Goal: Information Seeking & Learning: Learn about a topic

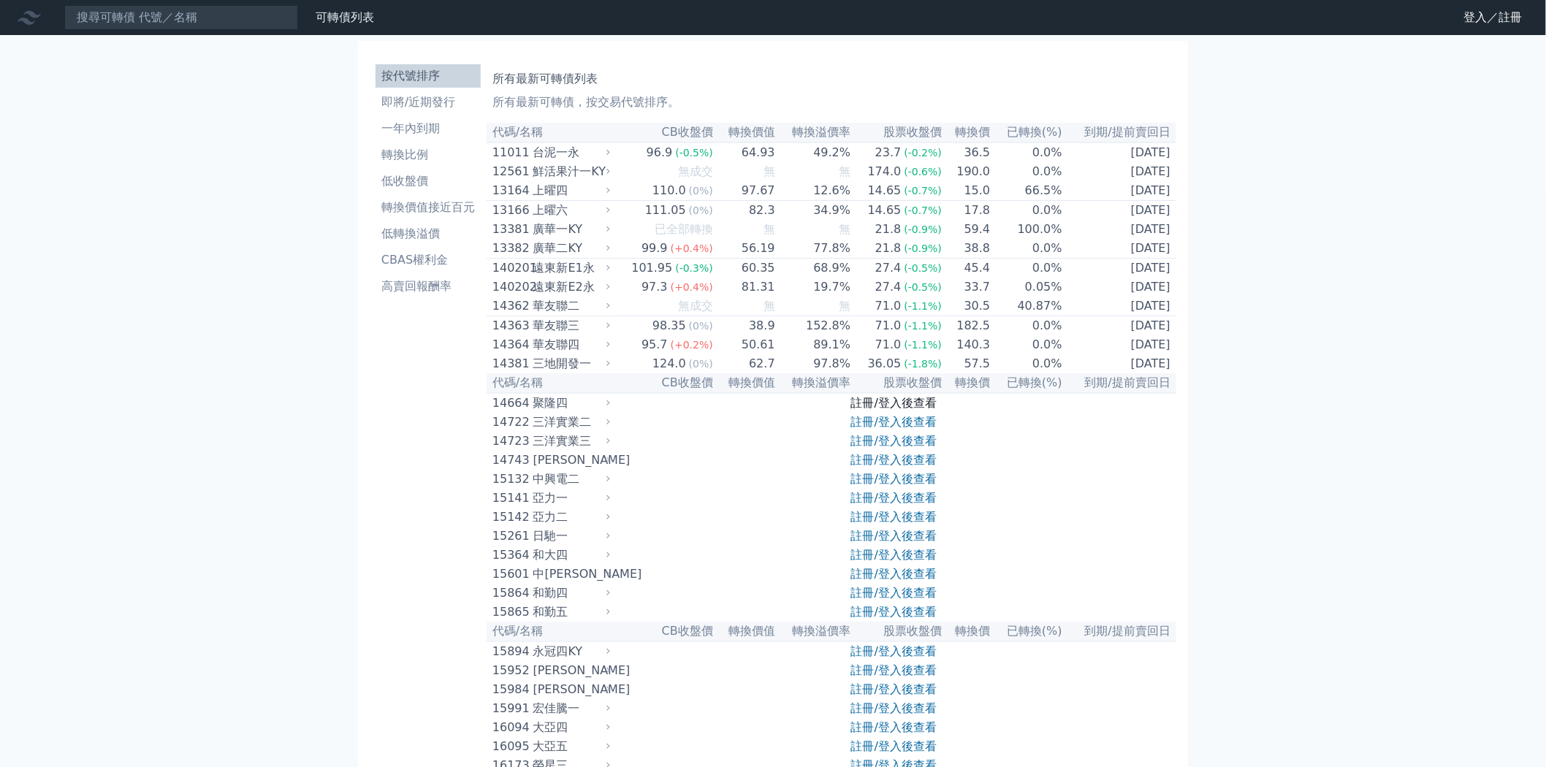
click at [882, 410] on link "註冊/登入後查看" at bounding box center [894, 403] width 86 height 14
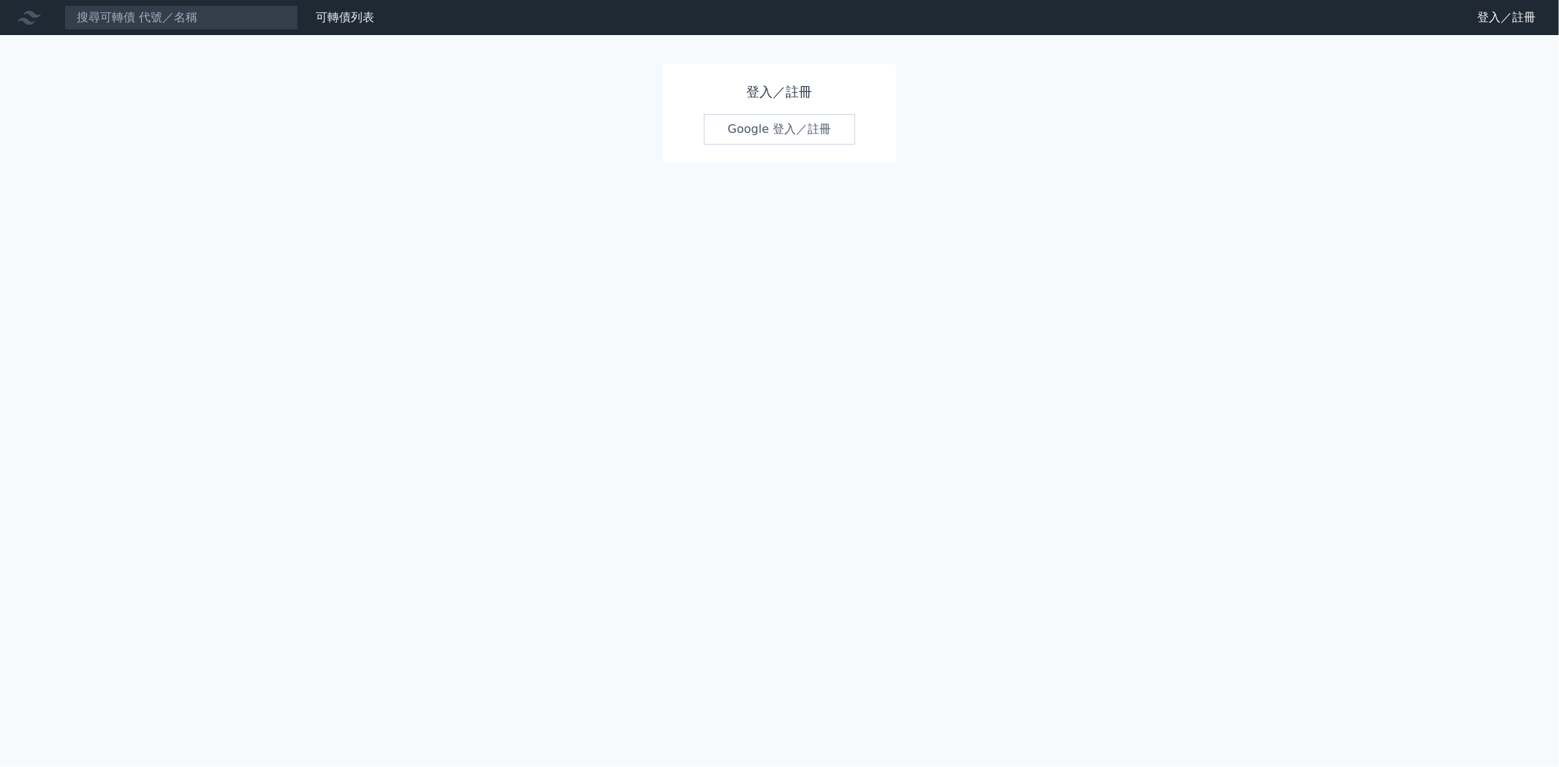
click at [799, 128] on link "Google 登入／註冊" at bounding box center [780, 129] width 152 height 31
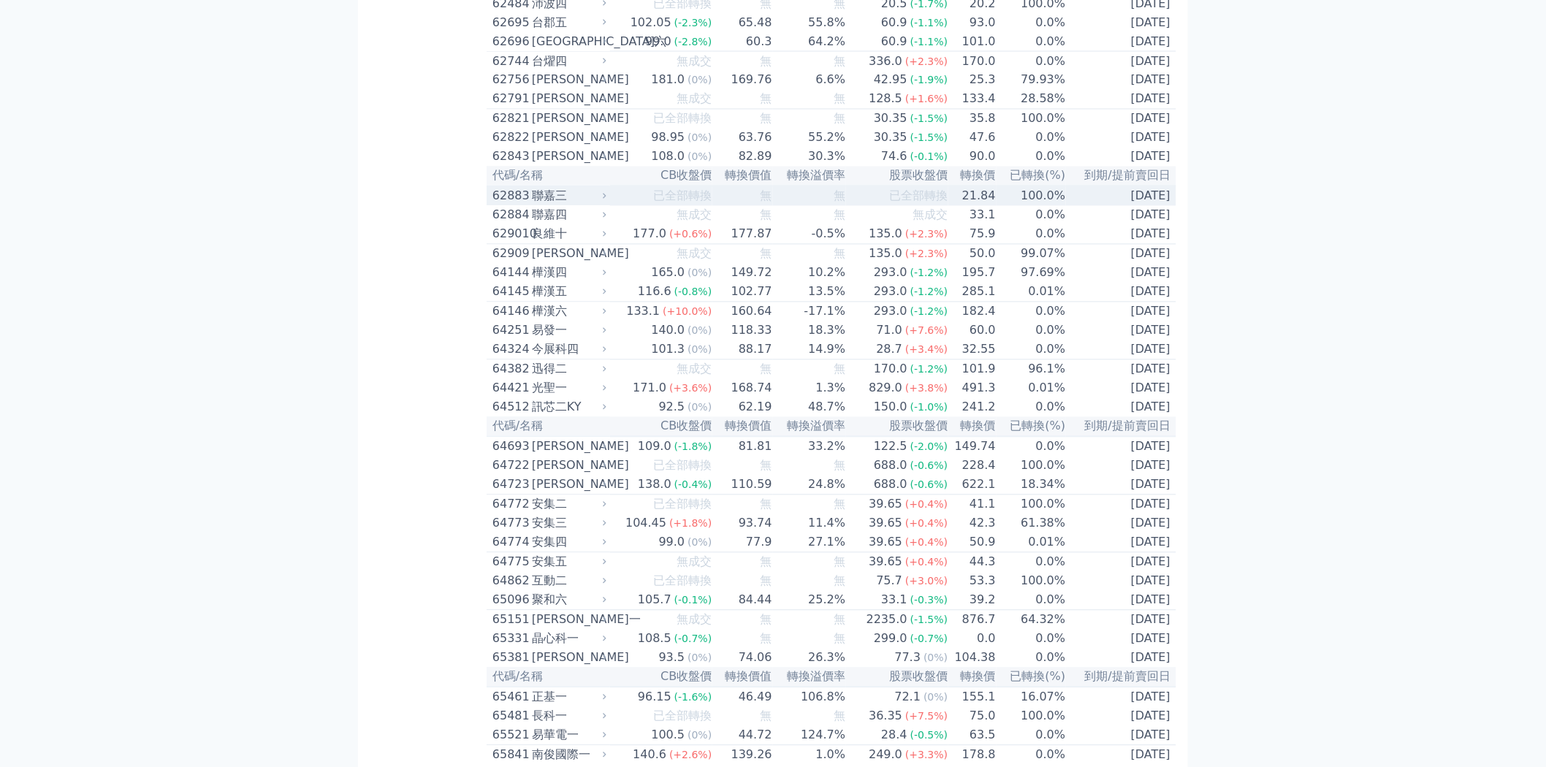
scroll to position [5603, 0]
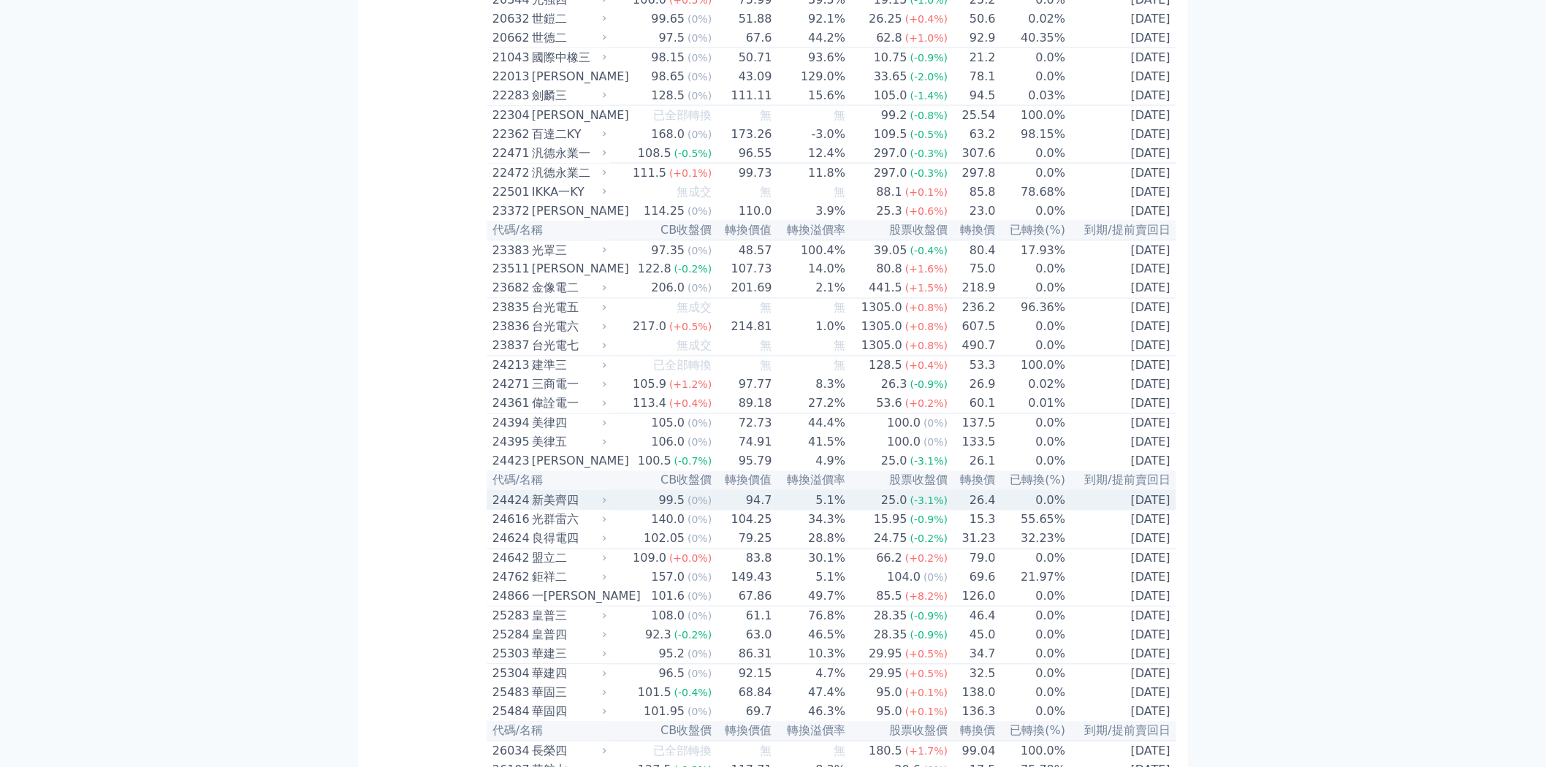
scroll to position [893, 0]
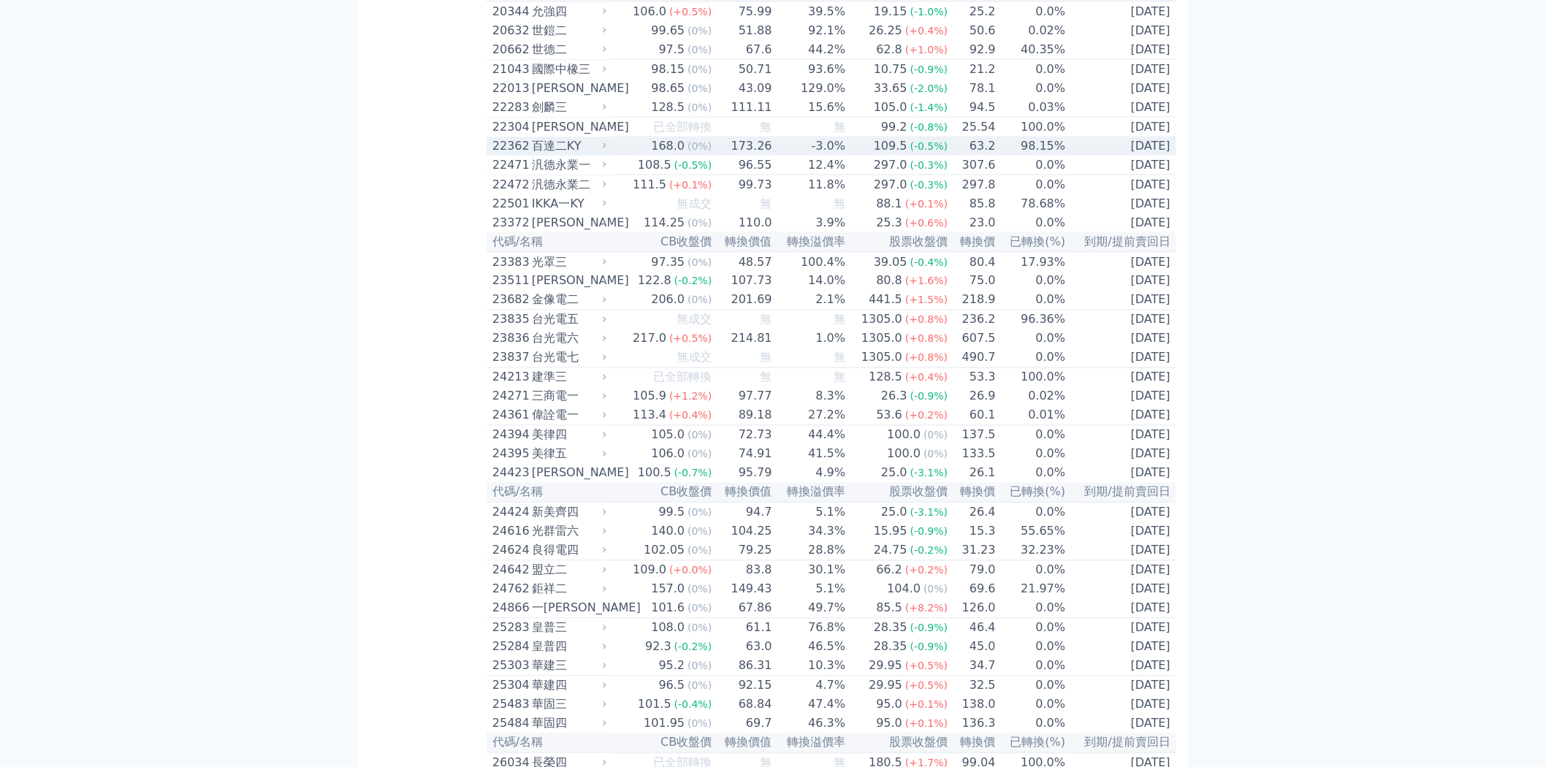
click at [610, 155] on div "22362 百達二KY" at bounding box center [551, 146] width 117 height 18
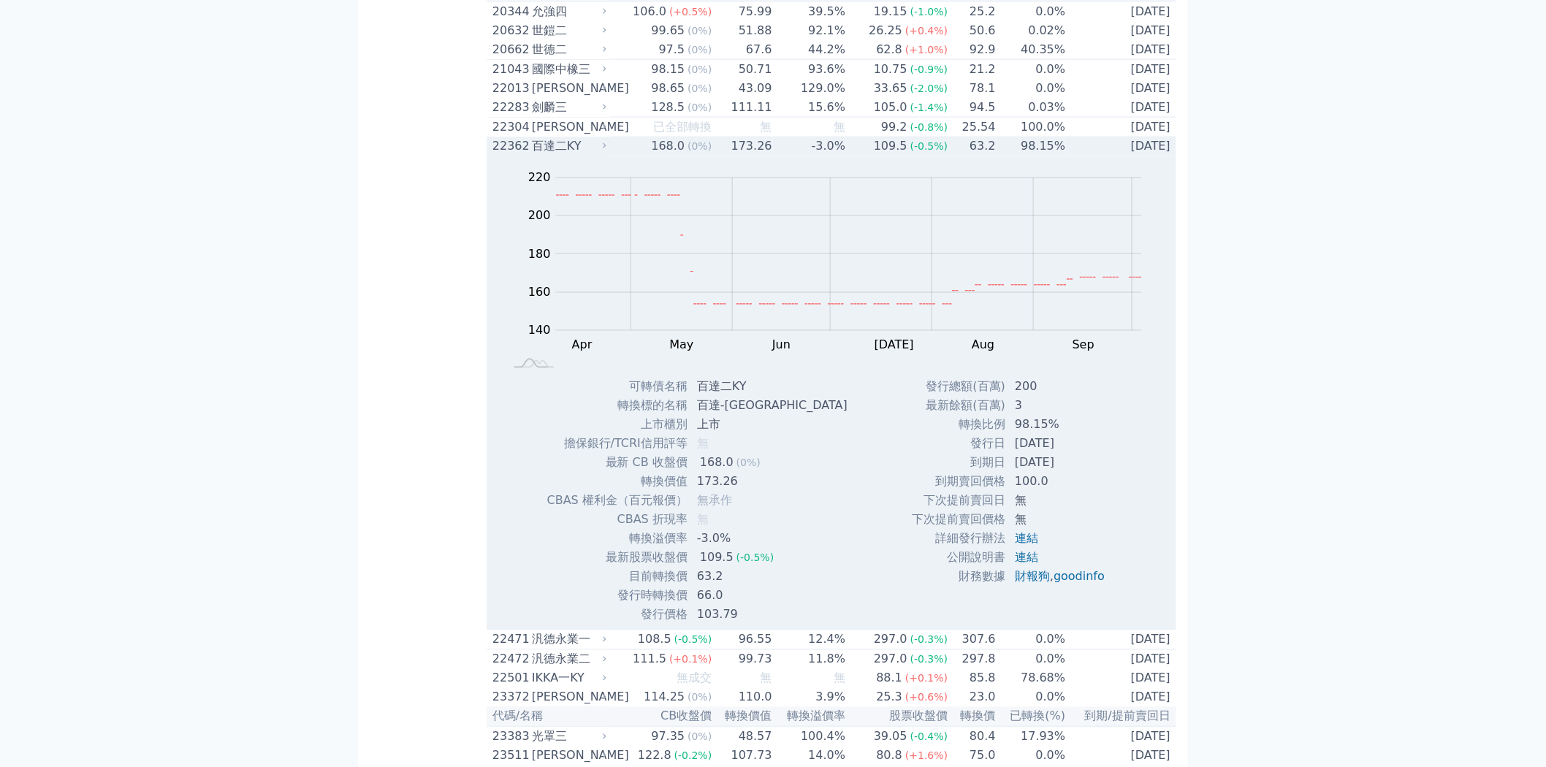
click at [610, 155] on div "22362 百達二KY" at bounding box center [551, 146] width 117 height 18
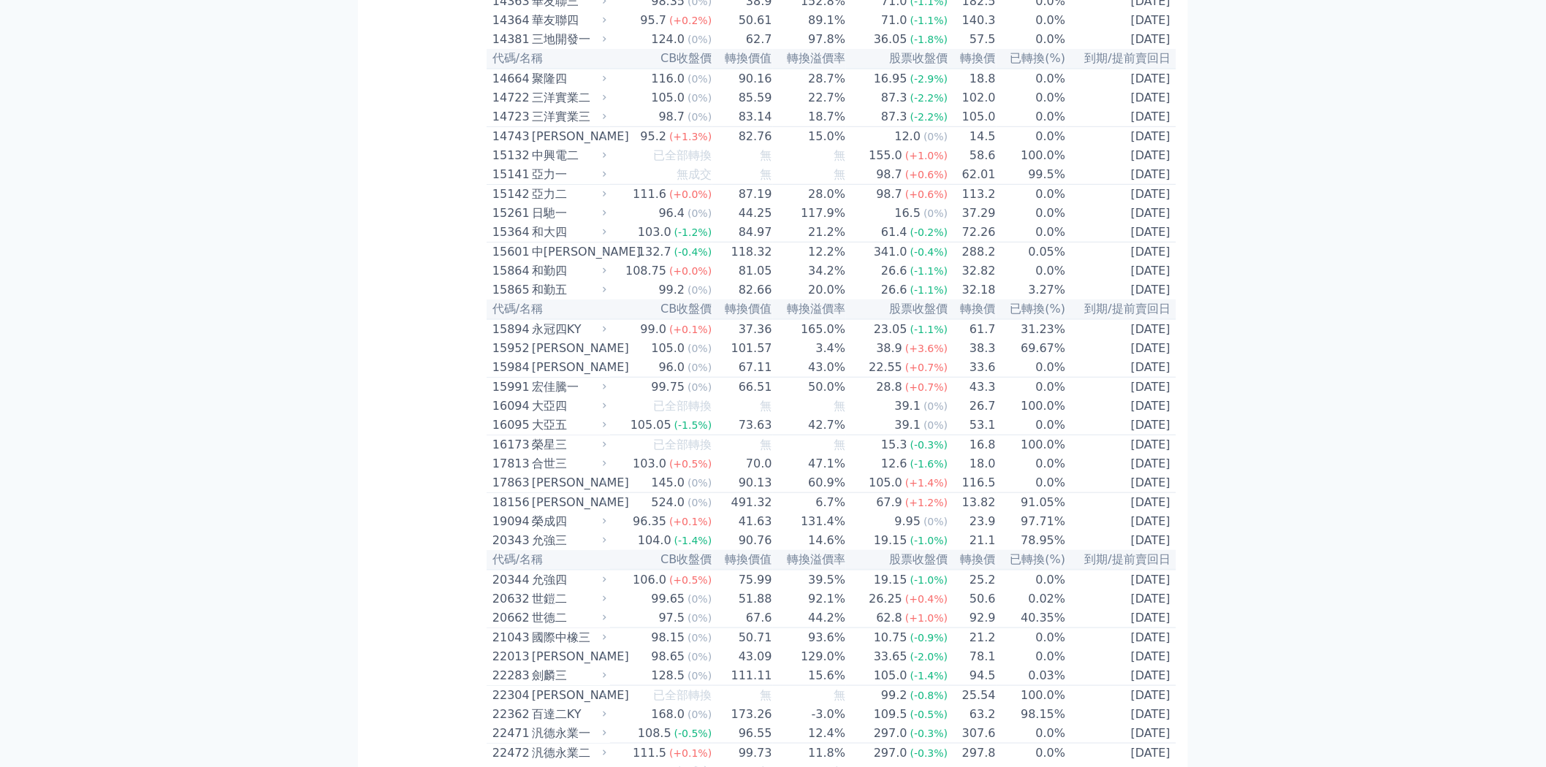
scroll to position [406, 0]
